Goal: Find specific page/section: Find specific page/section

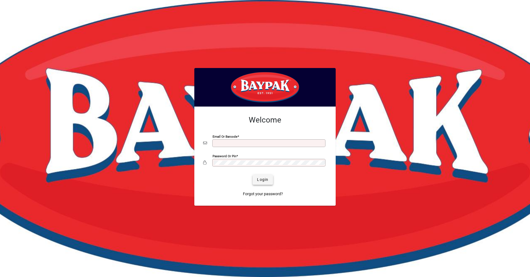
type input "**********"
click at [263, 181] on span "Login" at bounding box center [262, 180] width 11 height 6
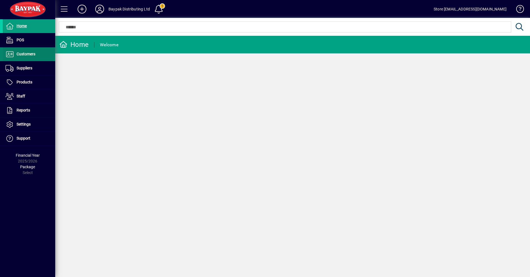
click at [18, 53] on span "Customers" at bounding box center [26, 54] width 19 height 4
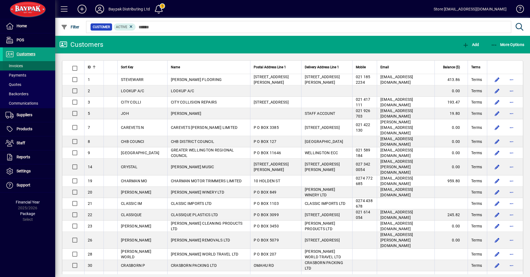
click at [17, 66] on span "Invoices" at bounding box center [14, 66] width 17 height 4
